Goal: Task Accomplishment & Management: Manage account settings

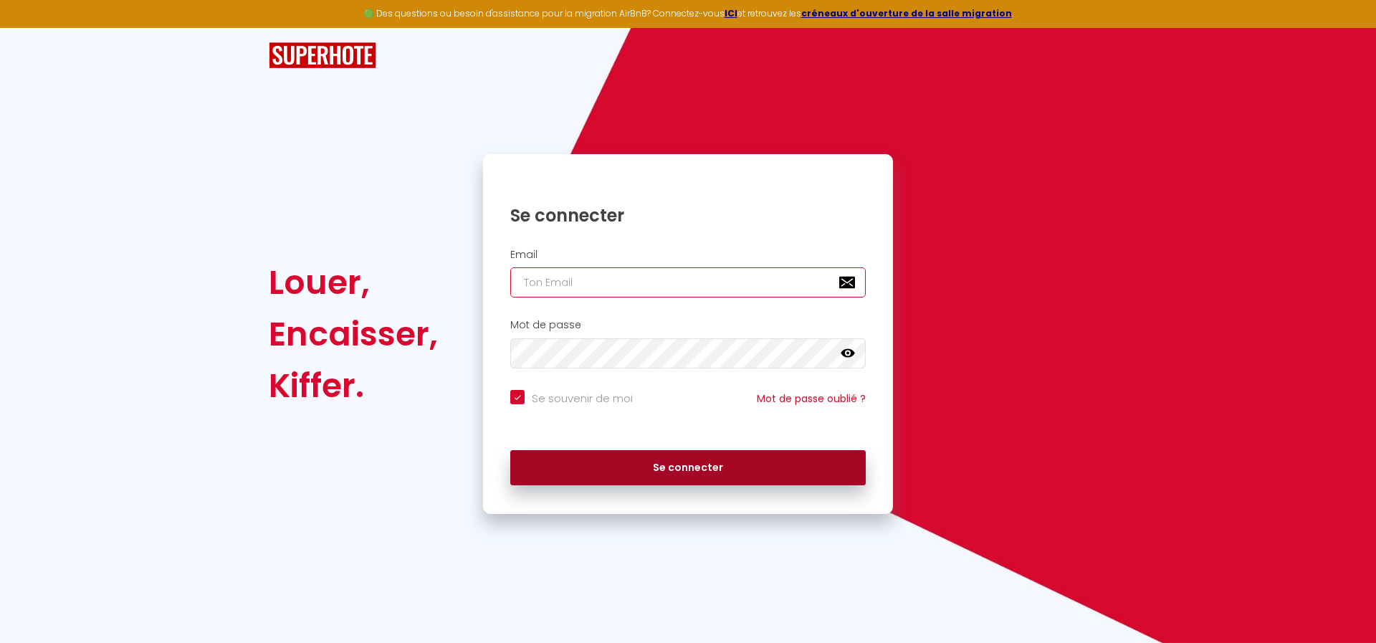
type input "[PERSON_NAME][EMAIL_ADDRESS][DOMAIN_NAME]"
click at [665, 457] on button "Se connecter" at bounding box center [688, 468] width 356 height 36
checkbox input "true"
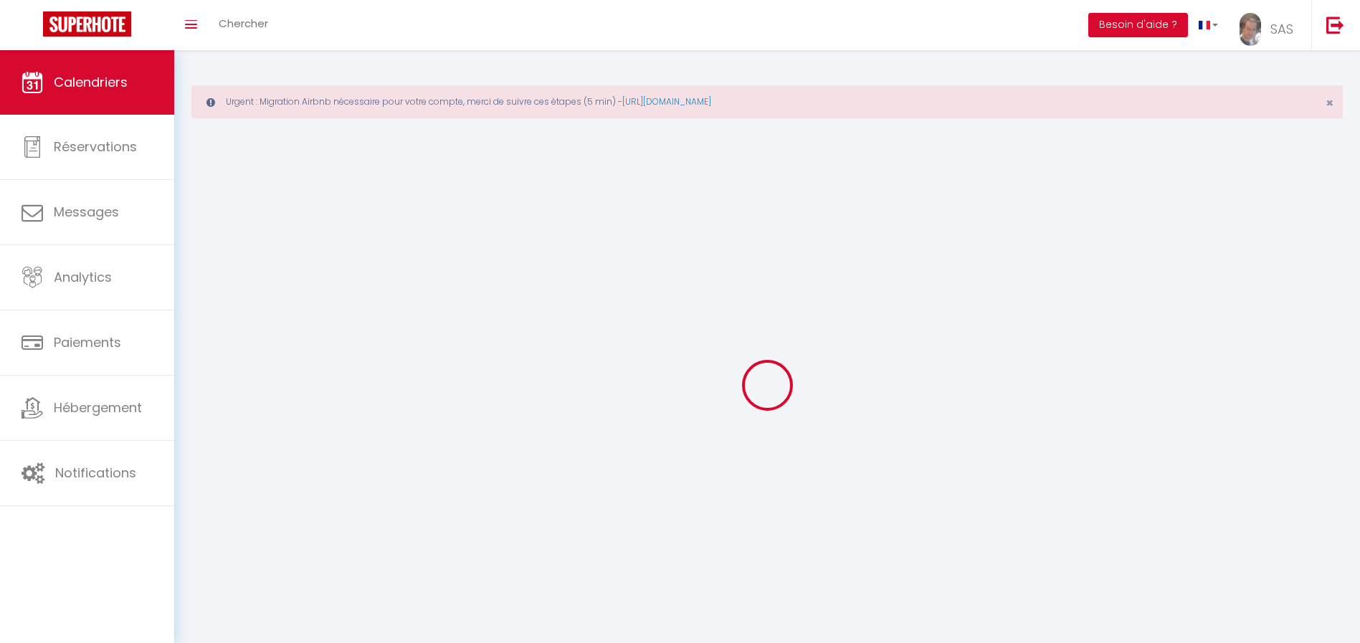
select select
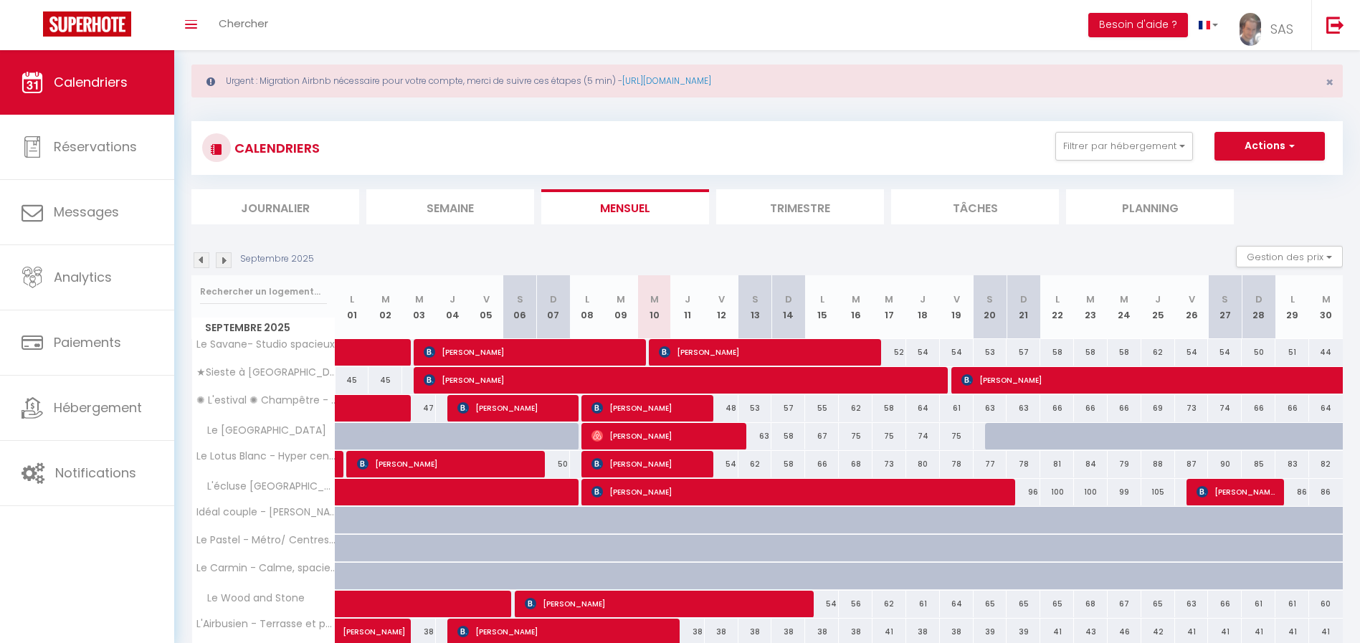
scroll to position [17, 0]
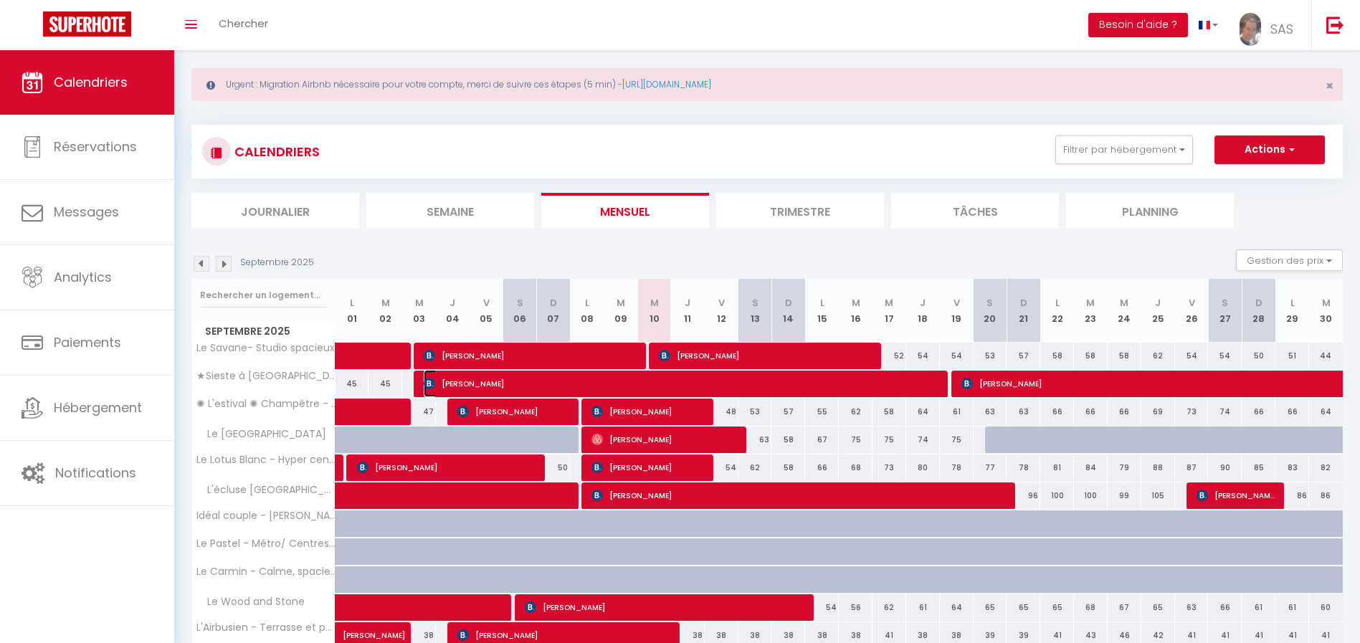
click at [905, 381] on span "[PERSON_NAME]" at bounding box center [682, 383] width 517 height 27
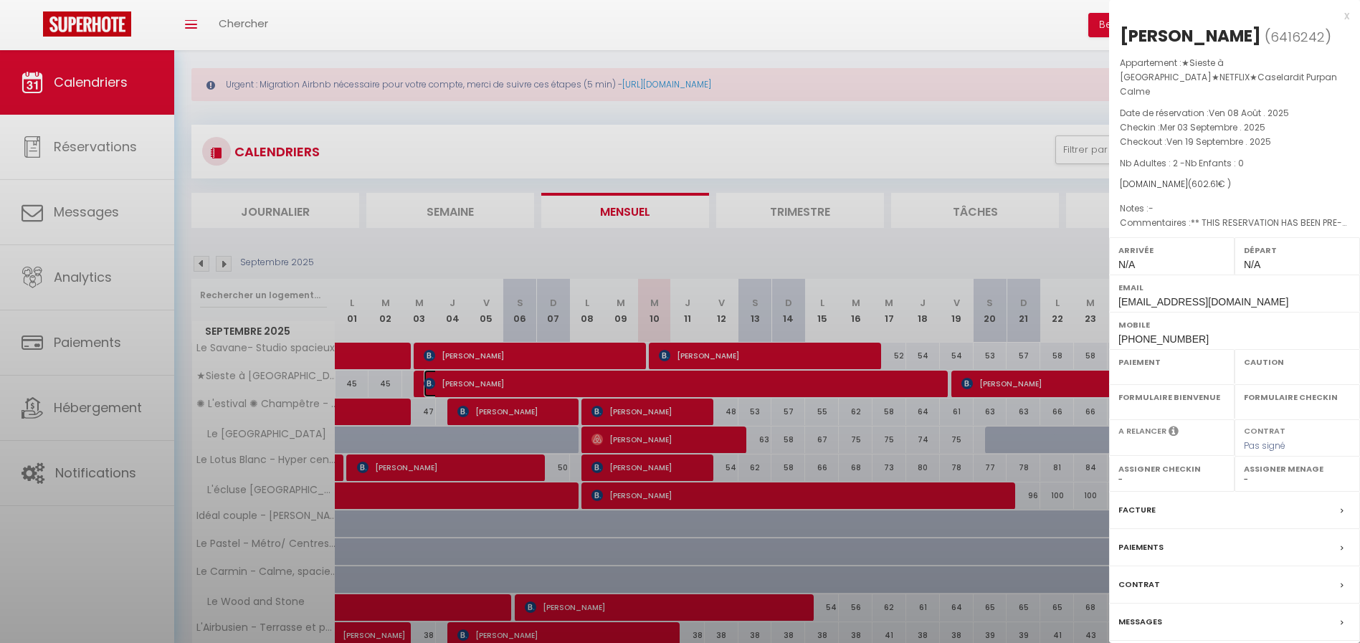
select select "OK"
select select "0"
select select "1"
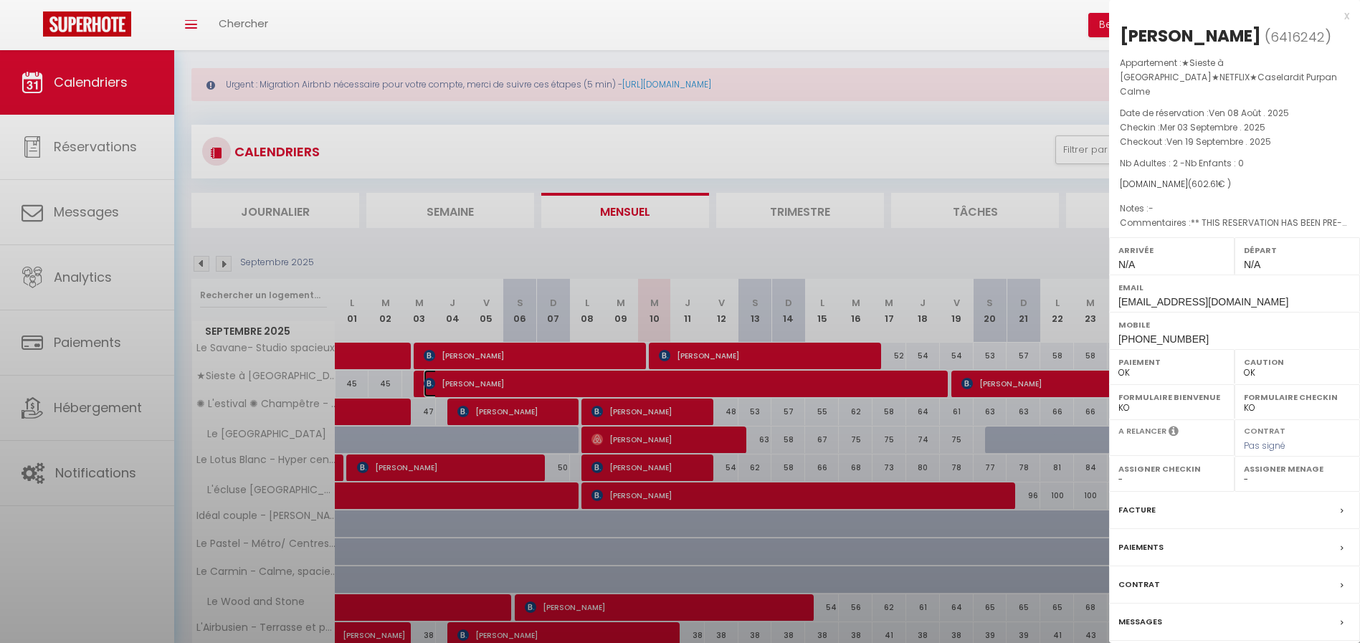
select select
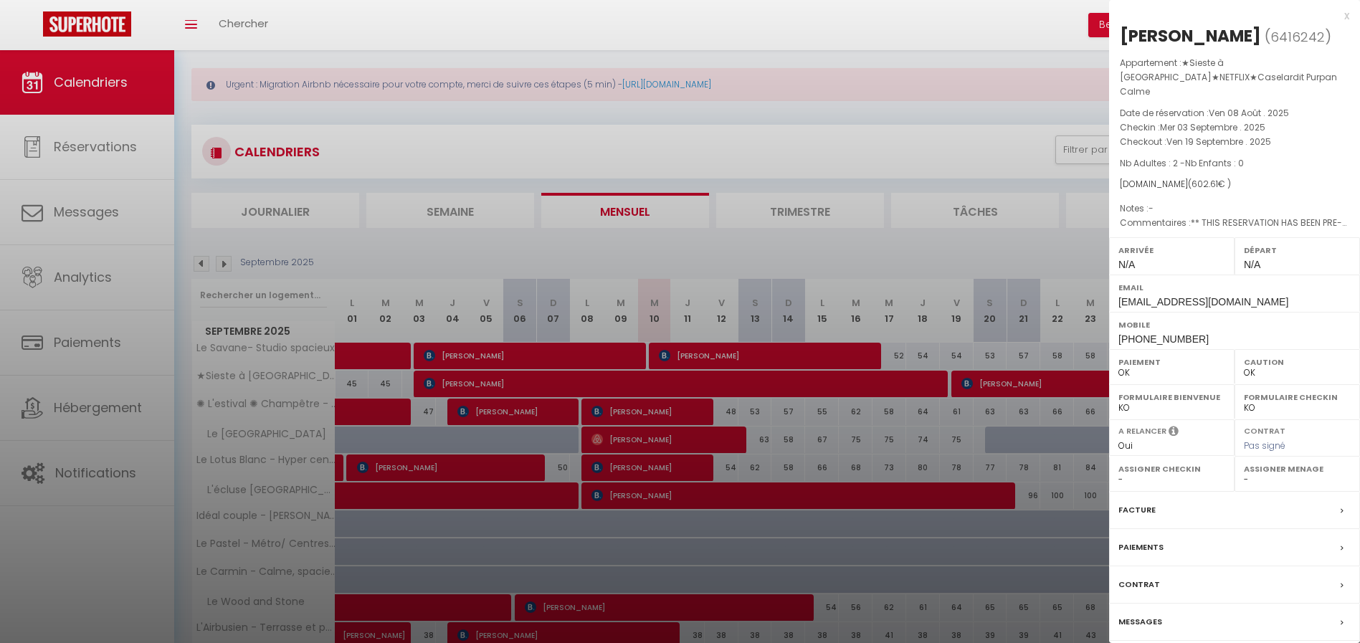
click at [1347, 12] on div "x" at bounding box center [1229, 15] width 240 height 17
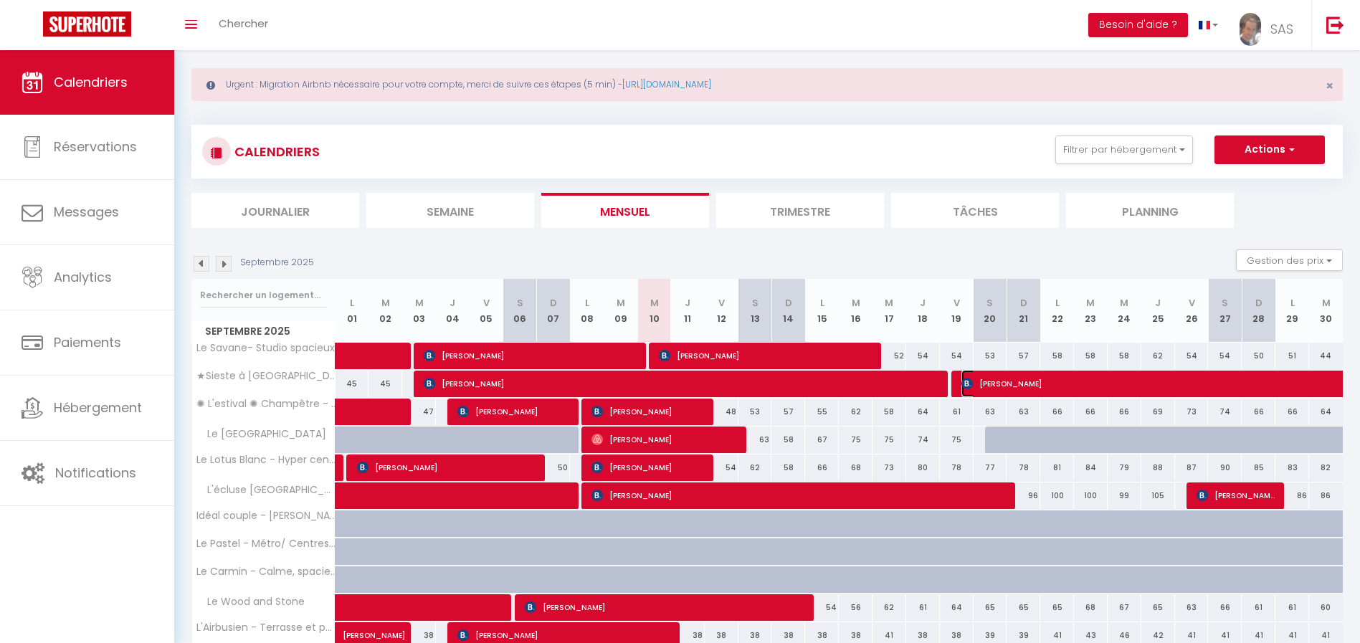
select select "KO"
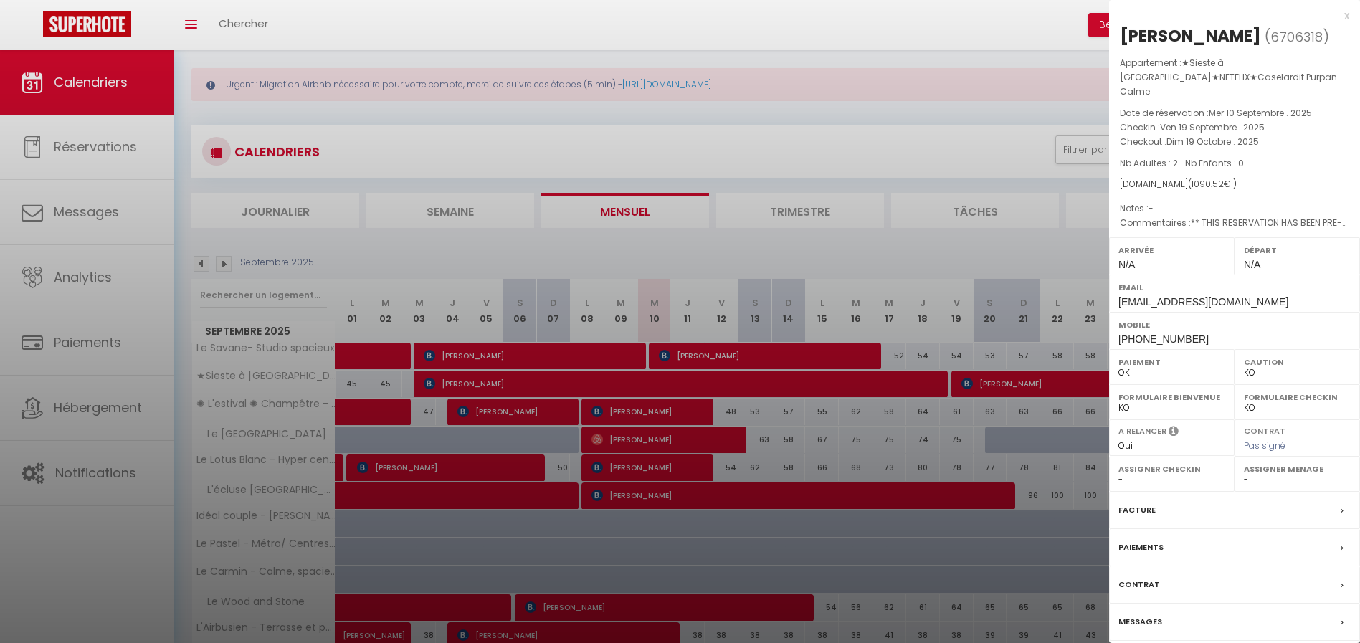
click at [1346, 15] on div "x" at bounding box center [1229, 15] width 240 height 17
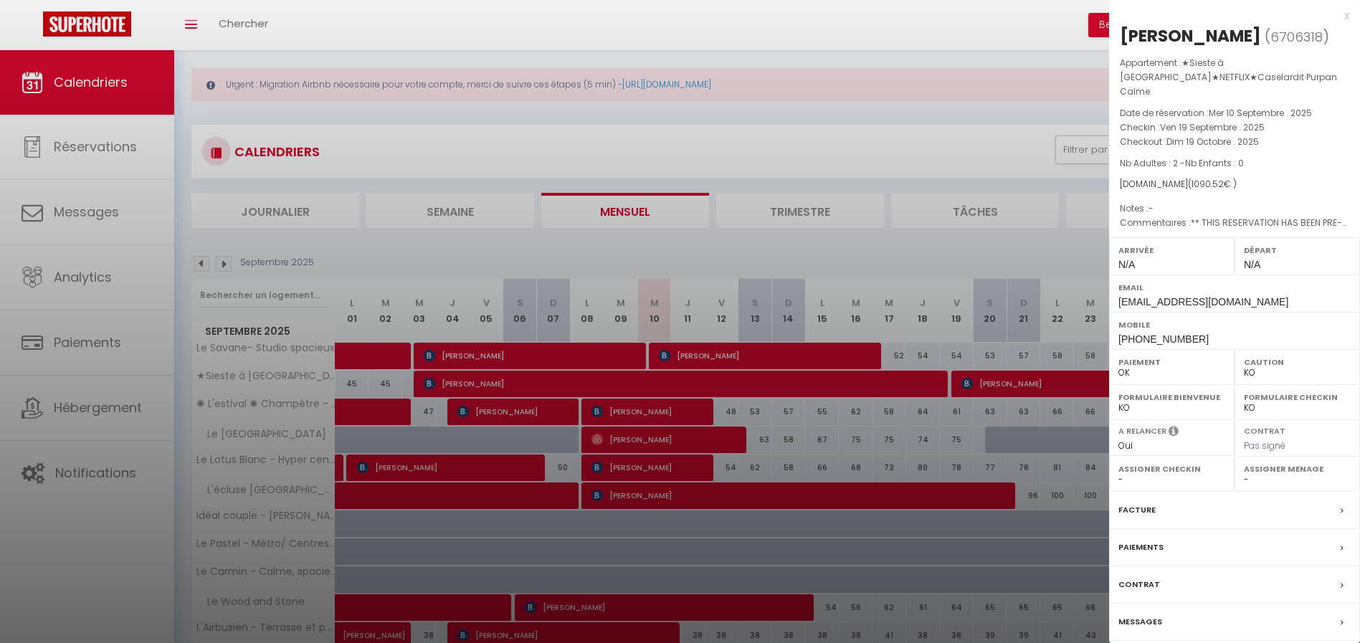
click at [1348, 15] on div "x [PERSON_NAME] ( 6706318 ) Appartement : ★Sieste à [GEOGRAPHIC_DATA]★NETFLIX★C…" at bounding box center [1234, 348] width 251 height 697
click at [1343, 16] on div "x" at bounding box center [1229, 15] width 240 height 17
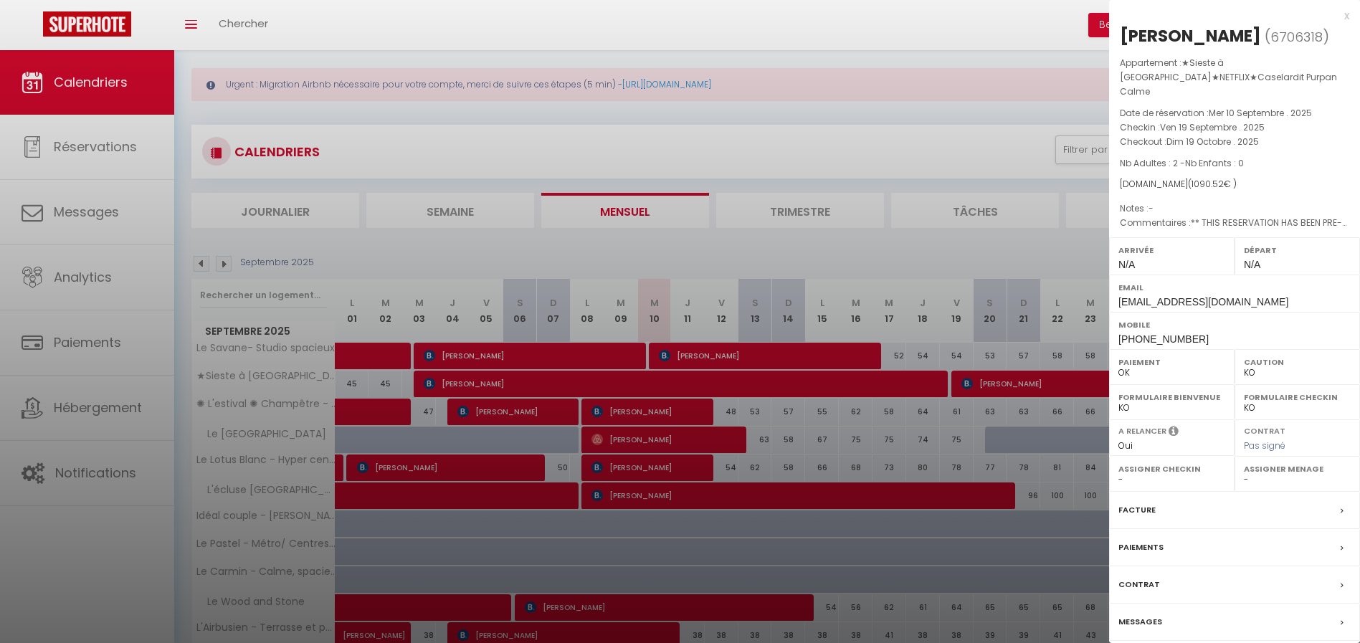
click at [1345, 11] on div "x" at bounding box center [1229, 15] width 240 height 17
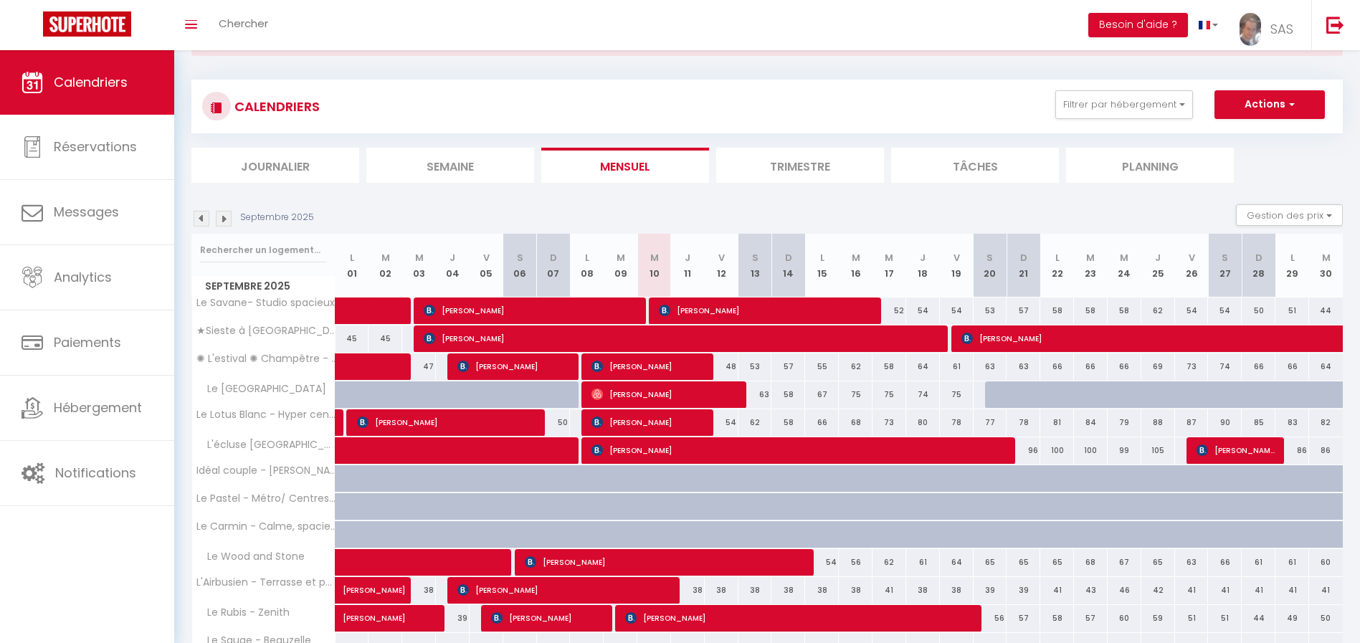
scroll to position [0, 0]
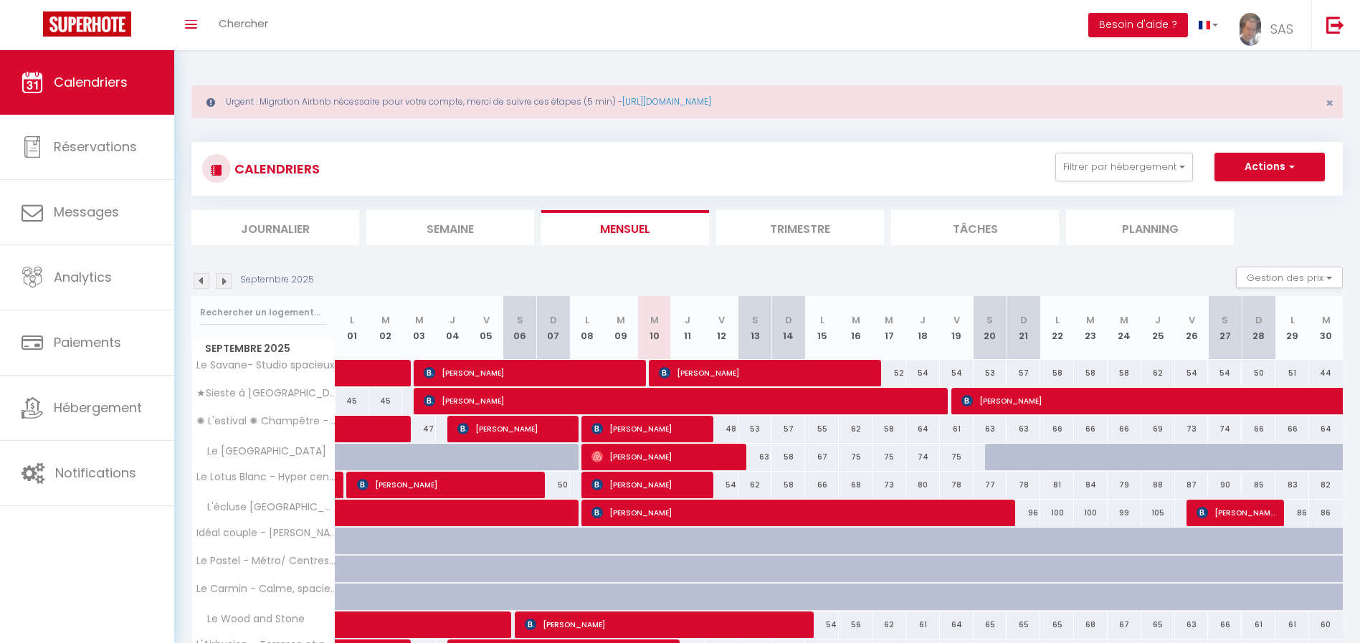
click at [508, 258] on section "Septembre 2025 Gestion des prix Nb Nuits minimum Règles Disponibilité Septembre…" at bounding box center [766, 624] width 1151 height 744
